Goal: Transaction & Acquisition: Purchase product/service

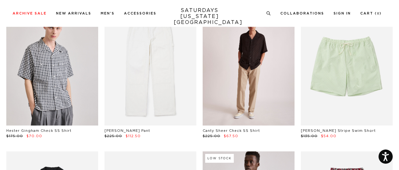
scroll to position [158, 0]
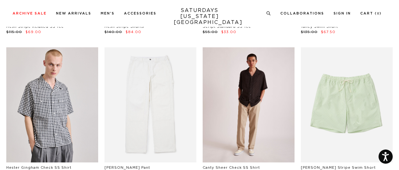
click at [267, 97] on link at bounding box center [249, 104] width 92 height 115
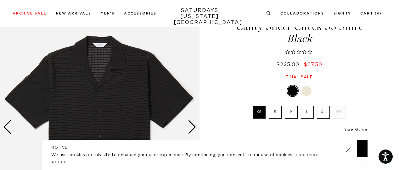
scroll to position [23, 0]
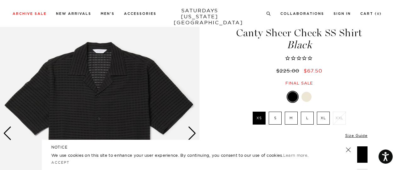
click at [296, 123] on label "M" at bounding box center [291, 118] width 13 height 13
click at [0, 0] on input "M" at bounding box center [0, 0] width 0 height 0
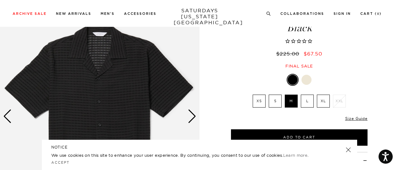
scroll to position [40, 0]
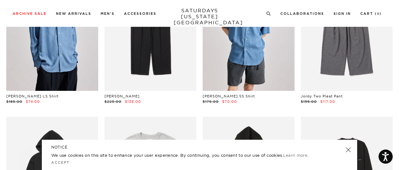
scroll to position [1920, 3]
click at [345, 148] on h5 "NOTICE" at bounding box center [199, 147] width 297 height 6
click at [349, 148] on link at bounding box center [348, 149] width 9 height 9
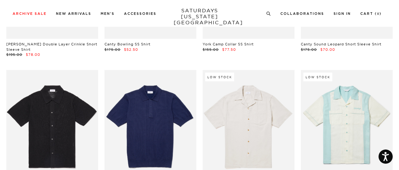
scroll to position [4698, 4]
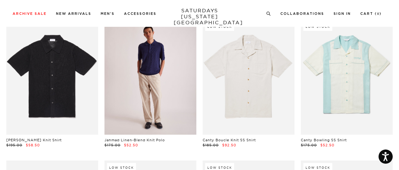
click at [153, 82] on link at bounding box center [151, 77] width 92 height 115
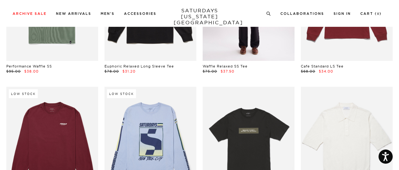
scroll to position [11493, 0]
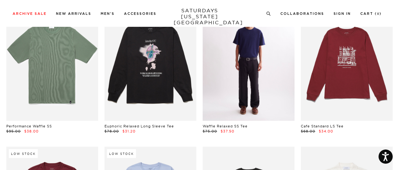
click at [263, 81] on link at bounding box center [249, 63] width 92 height 115
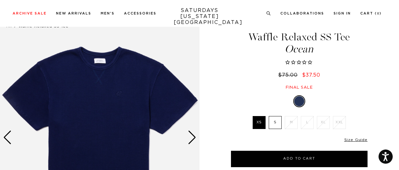
scroll to position [152, 0]
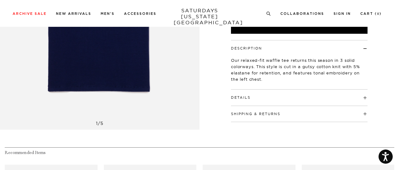
click at [292, 118] on div "Shipping & Returns Free shipping on domestic orders over $100, and returns on a…" at bounding box center [299, 114] width 137 height 16
click at [283, 91] on h4 "Details" at bounding box center [299, 94] width 137 height 10
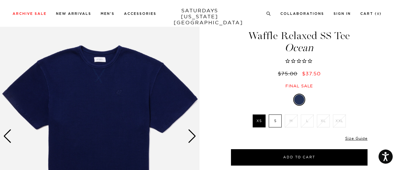
scroll to position [19, 0]
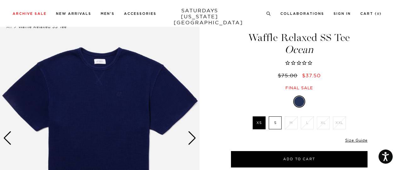
click at [192, 141] on div "Next slide" at bounding box center [192, 138] width 9 height 14
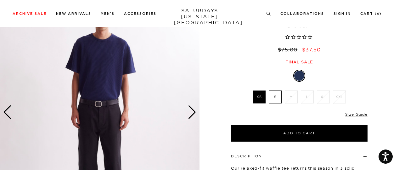
scroll to position [45, 0]
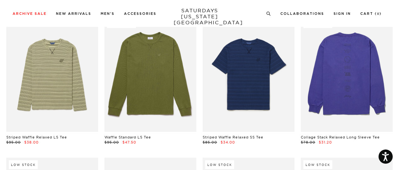
scroll to position [11343, 0]
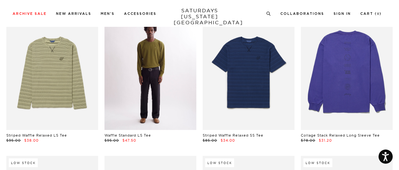
click at [147, 66] on link at bounding box center [151, 72] width 92 height 115
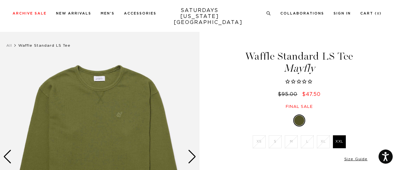
scroll to position [51, 0]
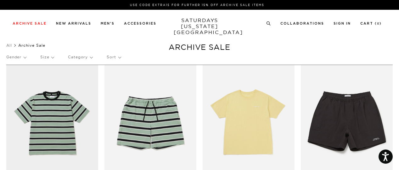
click at [50, 58] on p "Size" at bounding box center [47, 57] width 14 height 14
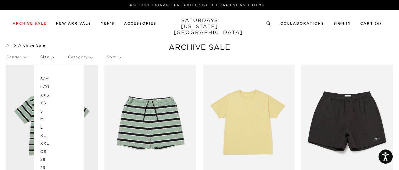
click at [46, 118] on p "M" at bounding box center [59, 119] width 38 height 8
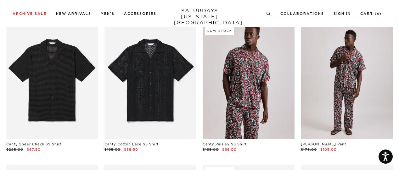
scroll to position [209, 0]
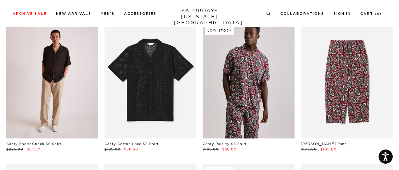
click at [66, 52] on link at bounding box center [52, 80] width 92 height 115
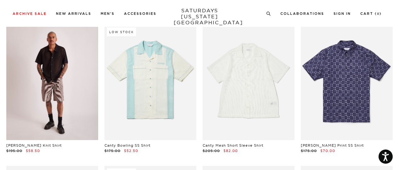
scroll to position [1884, 0]
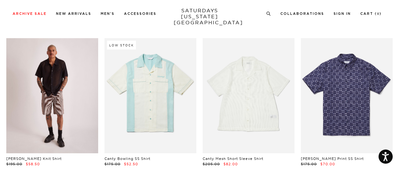
click at [57, 71] on link at bounding box center [52, 95] width 92 height 115
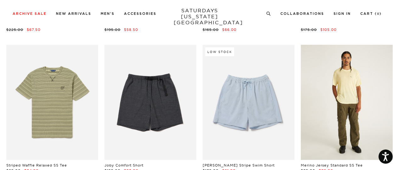
scroll to position [328, 3]
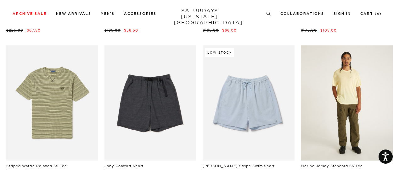
click at [345, 77] on link at bounding box center [347, 102] width 92 height 115
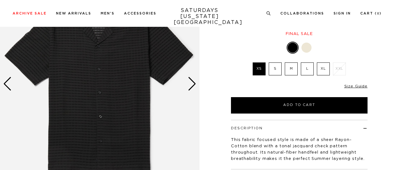
click at [193, 88] on div "Next slide" at bounding box center [192, 84] width 9 height 14
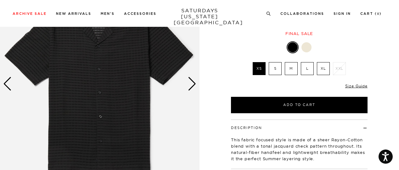
click at [193, 88] on div "Next slide" at bounding box center [192, 84] width 9 height 14
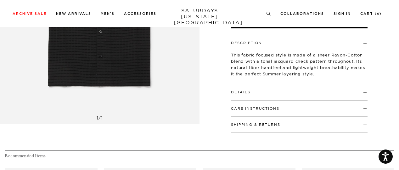
scroll to position [158, 0]
click at [267, 92] on h4 "Details" at bounding box center [299, 89] width 137 height 10
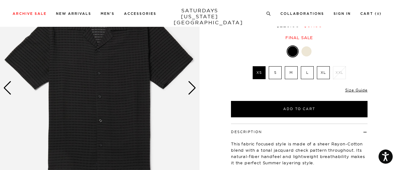
scroll to position [69, 0]
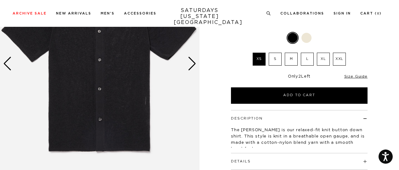
scroll to position [30, 0]
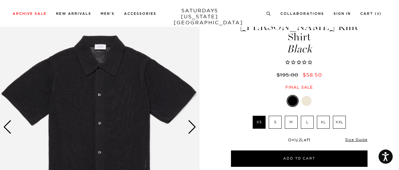
click at [192, 128] on div "Next slide" at bounding box center [192, 127] width 9 height 14
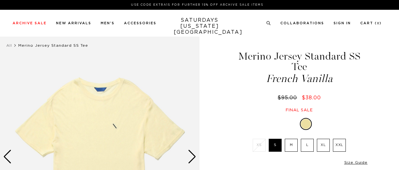
select select "recent"
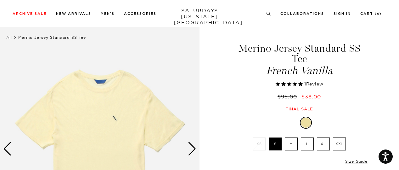
scroll to position [4, 0]
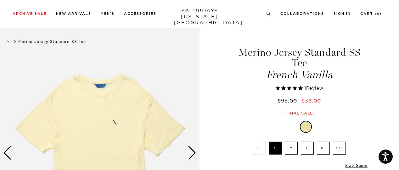
click at [196, 153] on div "Next slide" at bounding box center [192, 153] width 9 height 14
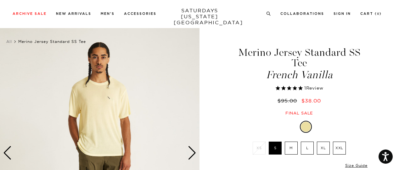
click at [110, 129] on img at bounding box center [100, 153] width 200 height 250
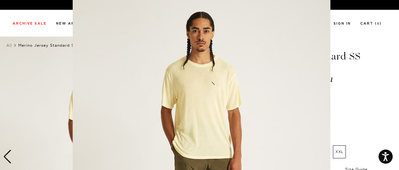
scroll to position [10, 0]
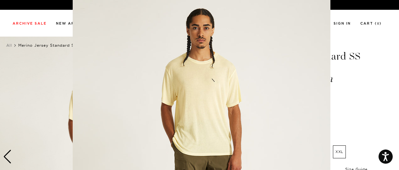
click at [12, 18] on figure at bounding box center [199, 85] width 399 height 170
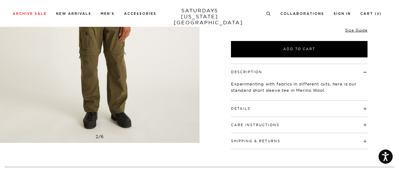
scroll to position [139, 0]
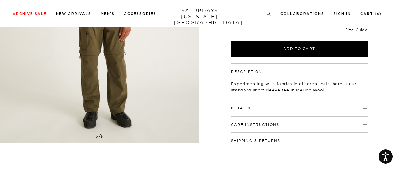
click at [295, 108] on h4 "Details" at bounding box center [299, 105] width 137 height 10
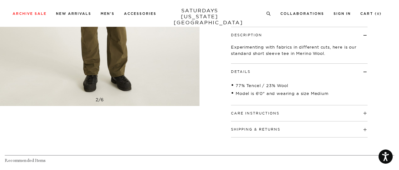
scroll to position [0, 0]
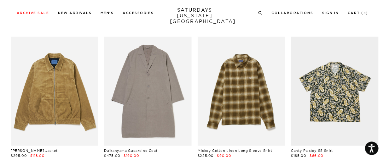
scroll to position [1467, 0]
